Goal: Transaction & Acquisition: Purchase product/service

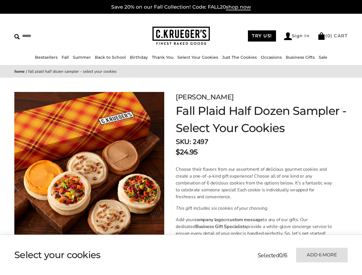
click at [181, 137] on strong "SKU:" at bounding box center [183, 141] width 15 height 9
click at [269, 57] on link "Occasions" at bounding box center [271, 57] width 21 height 5
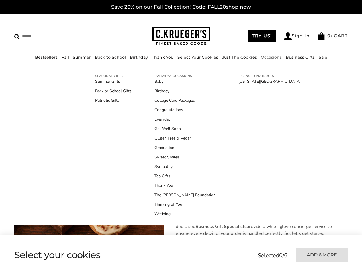
click at [181, 176] on link "Tea Gifts" at bounding box center [184, 176] width 61 height 6
click at [126, 255] on ul at bounding box center [126, 255] width 224 height 29
